Goal: Check status: Check status

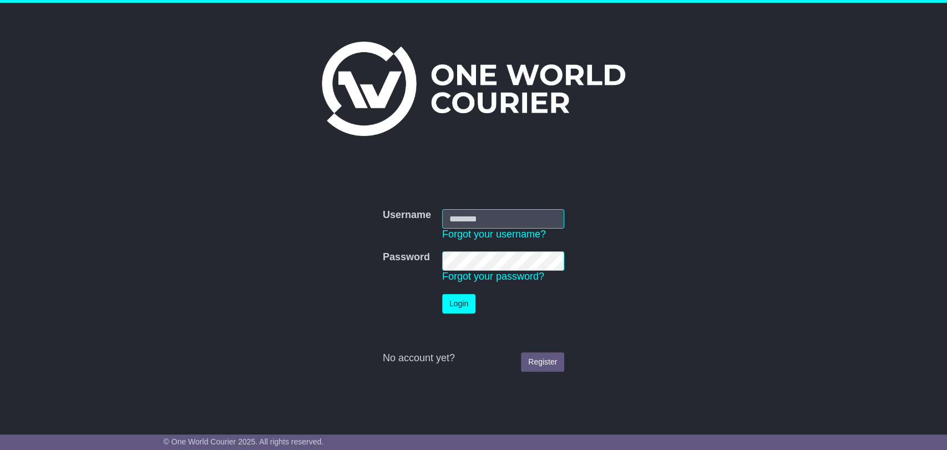
type input "**********"
click at [457, 300] on button "Login" at bounding box center [458, 303] width 33 height 19
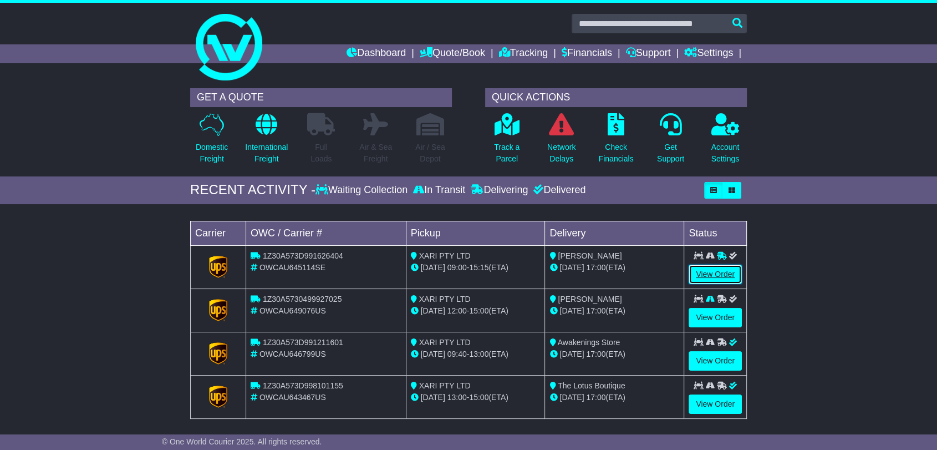
click at [723, 272] on link "View Order" at bounding box center [715, 274] width 53 height 19
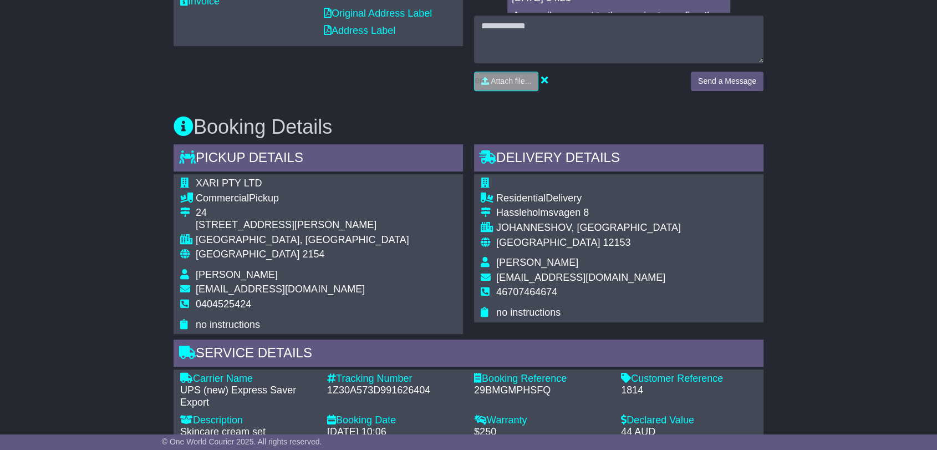
scroll to position [338, 0]
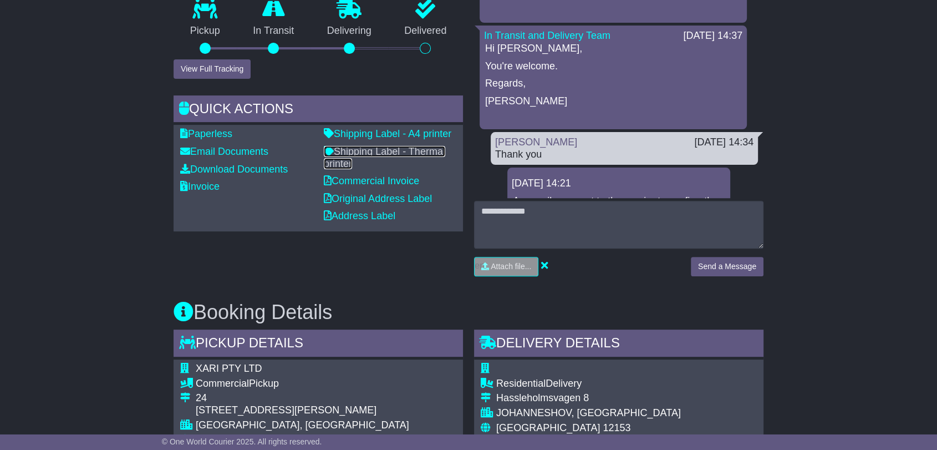
click at [374, 153] on link "Shipping Label - Thermal printer" at bounding box center [384, 157] width 121 height 23
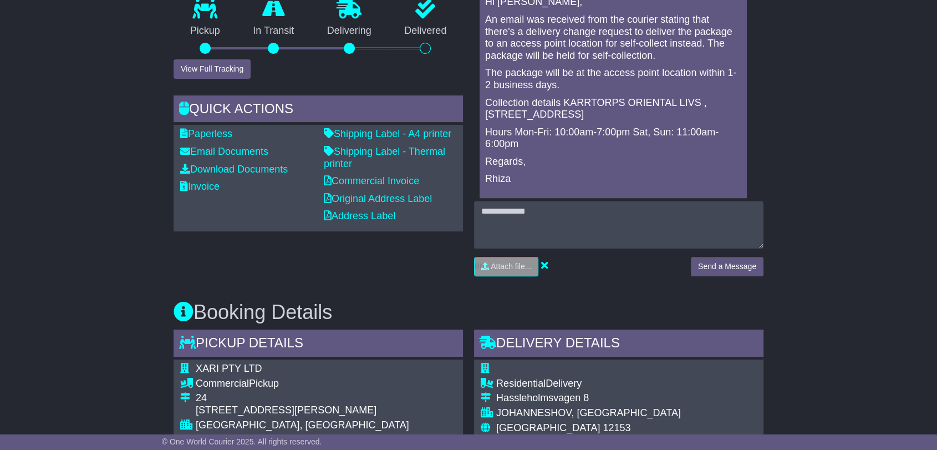
drag, startPoint x: 486, startPoint y: 68, endPoint x: 719, endPoint y: 115, distance: 238.3
click at [719, 115] on div "Hi Arri, An email was received from the courier stating that there's a delivery…" at bounding box center [613, 99] width 258 height 206
copy div "The package will be at the access point location within 1-2 business days. Coll…"
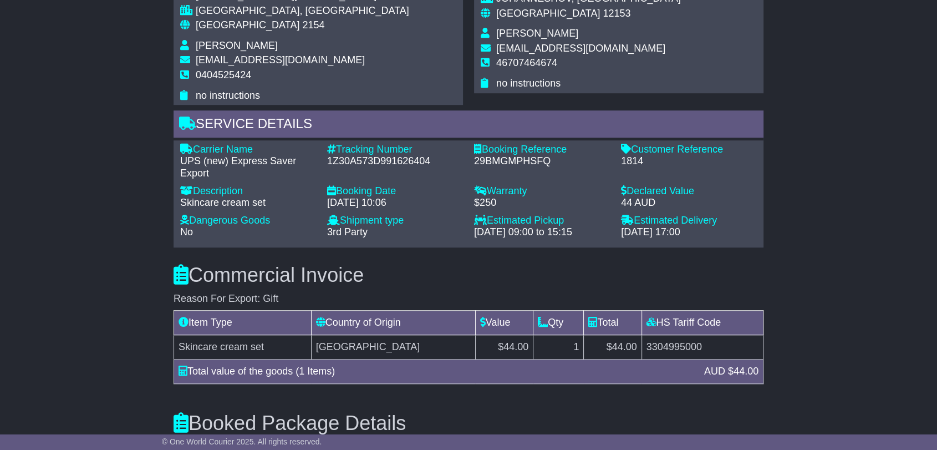
scroll to position [831, 0]
